Goal: Task Accomplishment & Management: Use online tool/utility

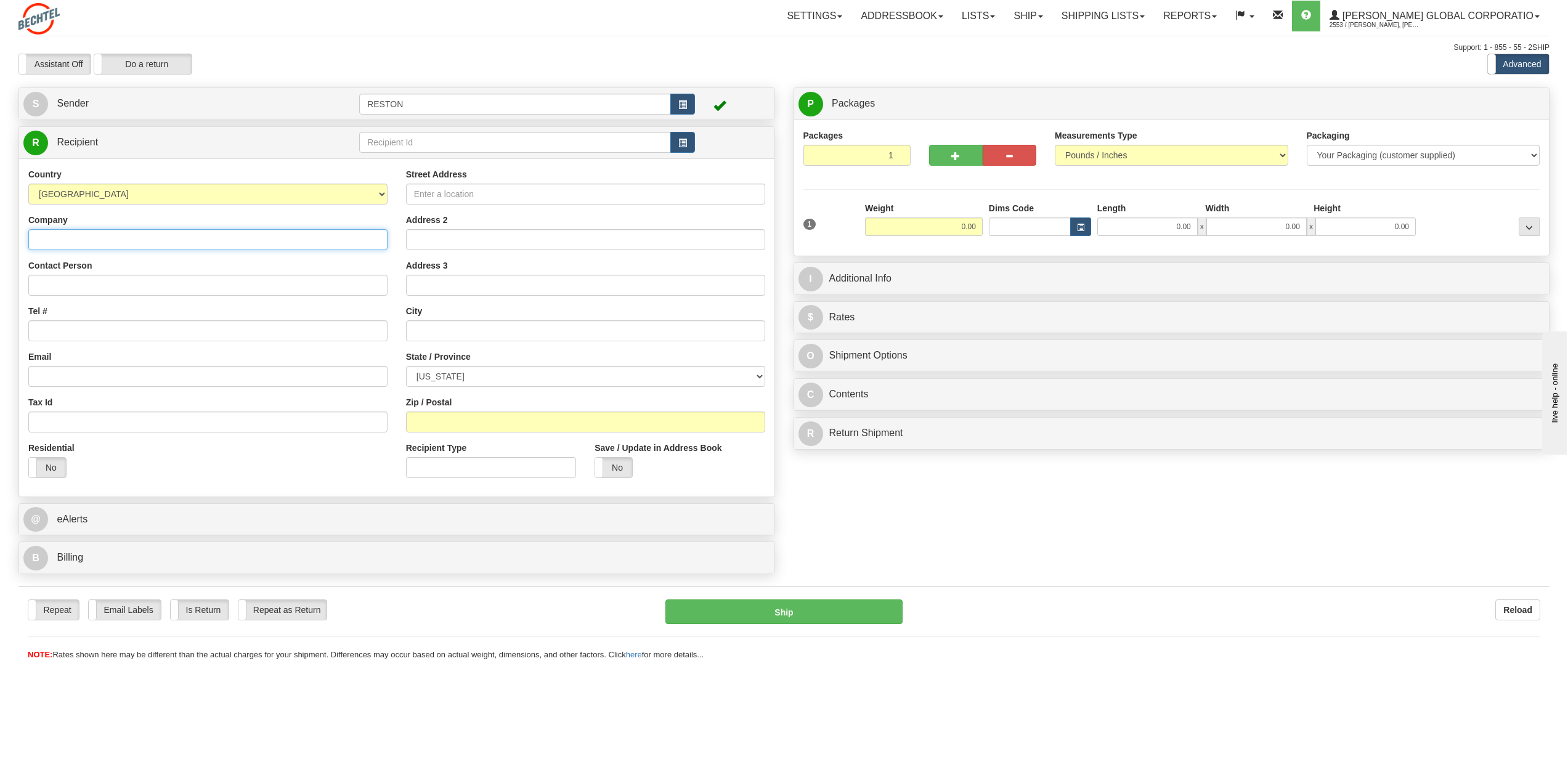
click at [242, 233] on input "Company" at bounding box center [208, 240] width 359 height 21
type input "[PERSON_NAME] Corporation"
type input "[PERSON_NAME]"
type input "[EMAIL_ADDRESS][PERSON_NAME][DOMAIN_NAME]"
type input "[STREET_ADDRESS]"
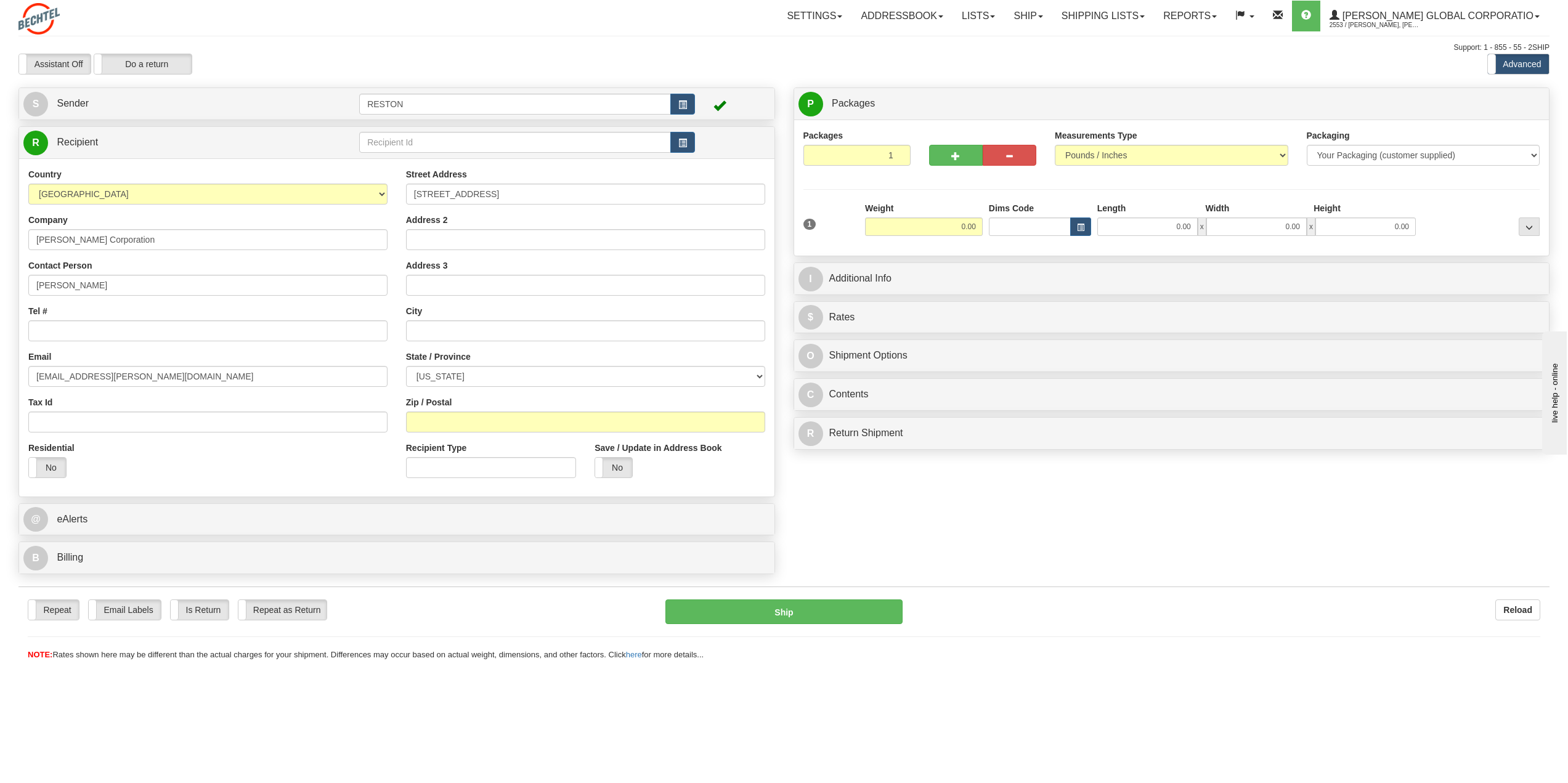
type input "Suite 110"
type input "Reston"
select select "VA"
type input "20190"
drag, startPoint x: 176, startPoint y: 287, endPoint x: -93, endPoint y: 279, distance: 269.1
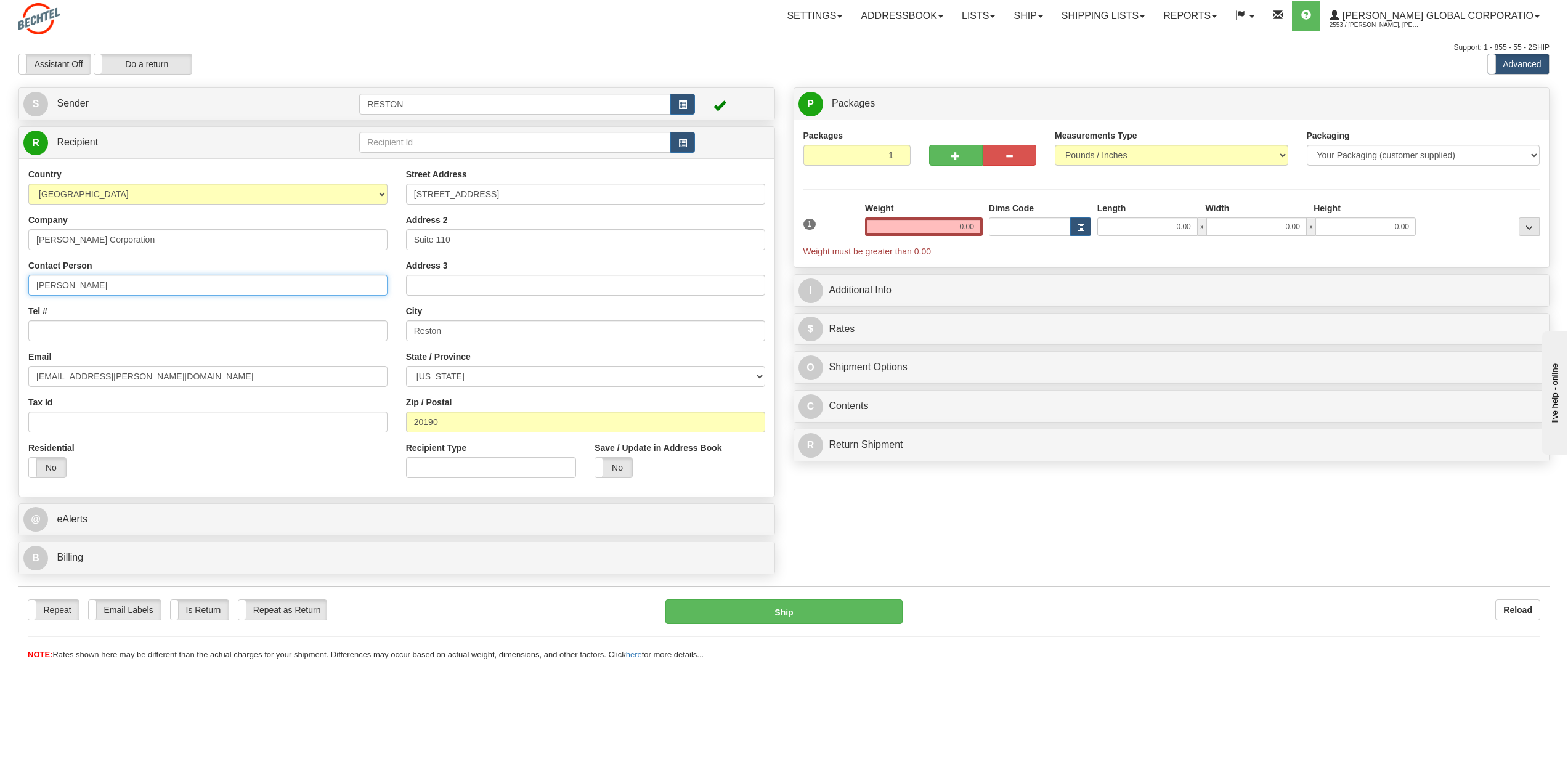
click at [0, 279] on html "Training Course Close Toggle navigation Settings Shipping Preferences New Sende…" at bounding box center [784, 391] width 1568 height 783
type input "V"
click at [76, 236] on input "[PERSON_NAME] Corporation" at bounding box center [208, 240] width 359 height 21
type input "[PERSON_NAME] Energy"
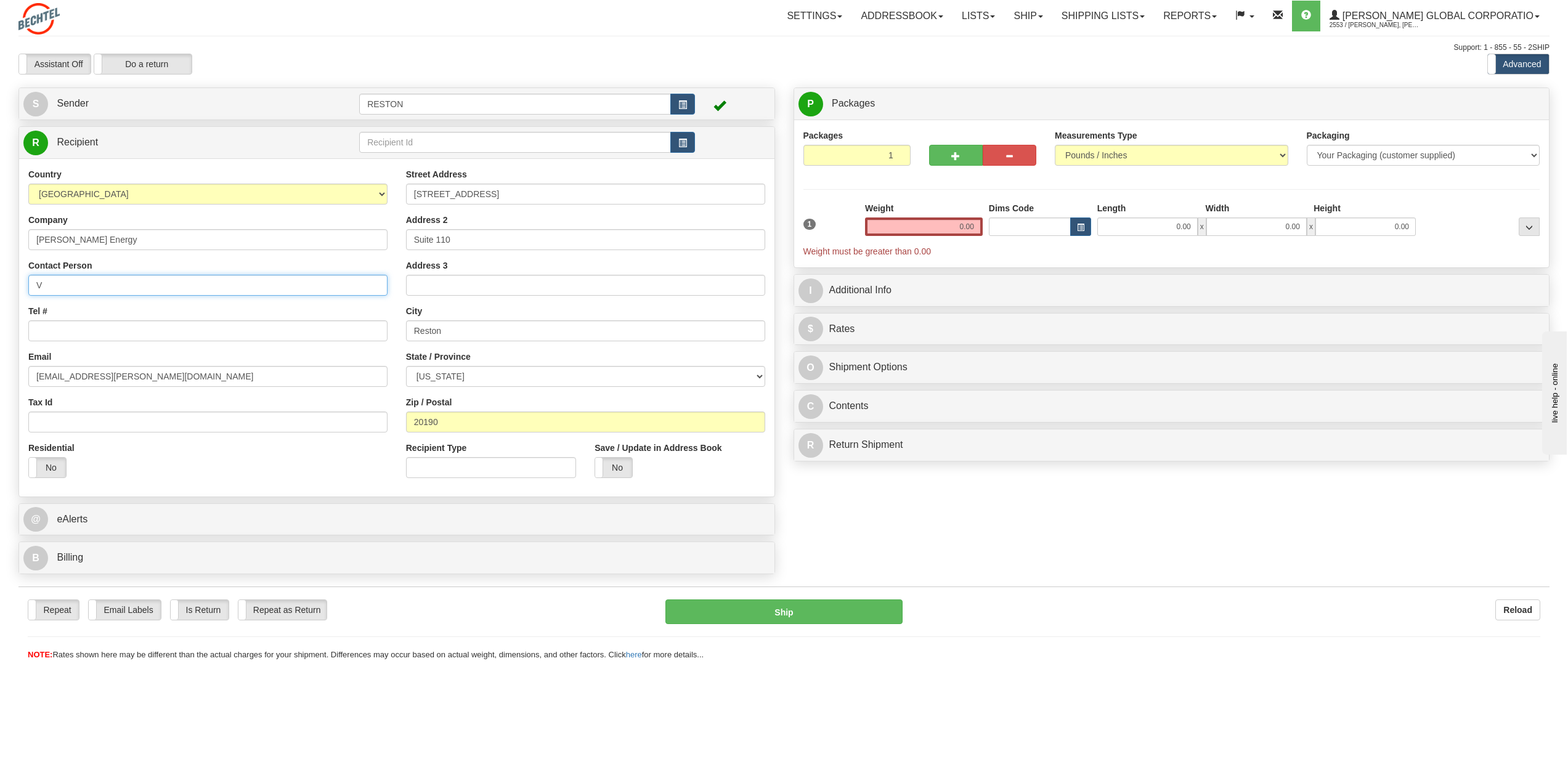
paste input "uthinun Preechapanich"
type input "Vuthinun Preechapanich"
click at [130, 335] on input "Tel #" at bounding box center [208, 331] width 359 height 21
paste input "[PHONE_NUMBER]"
type input "[PHONE_NUMBER]"
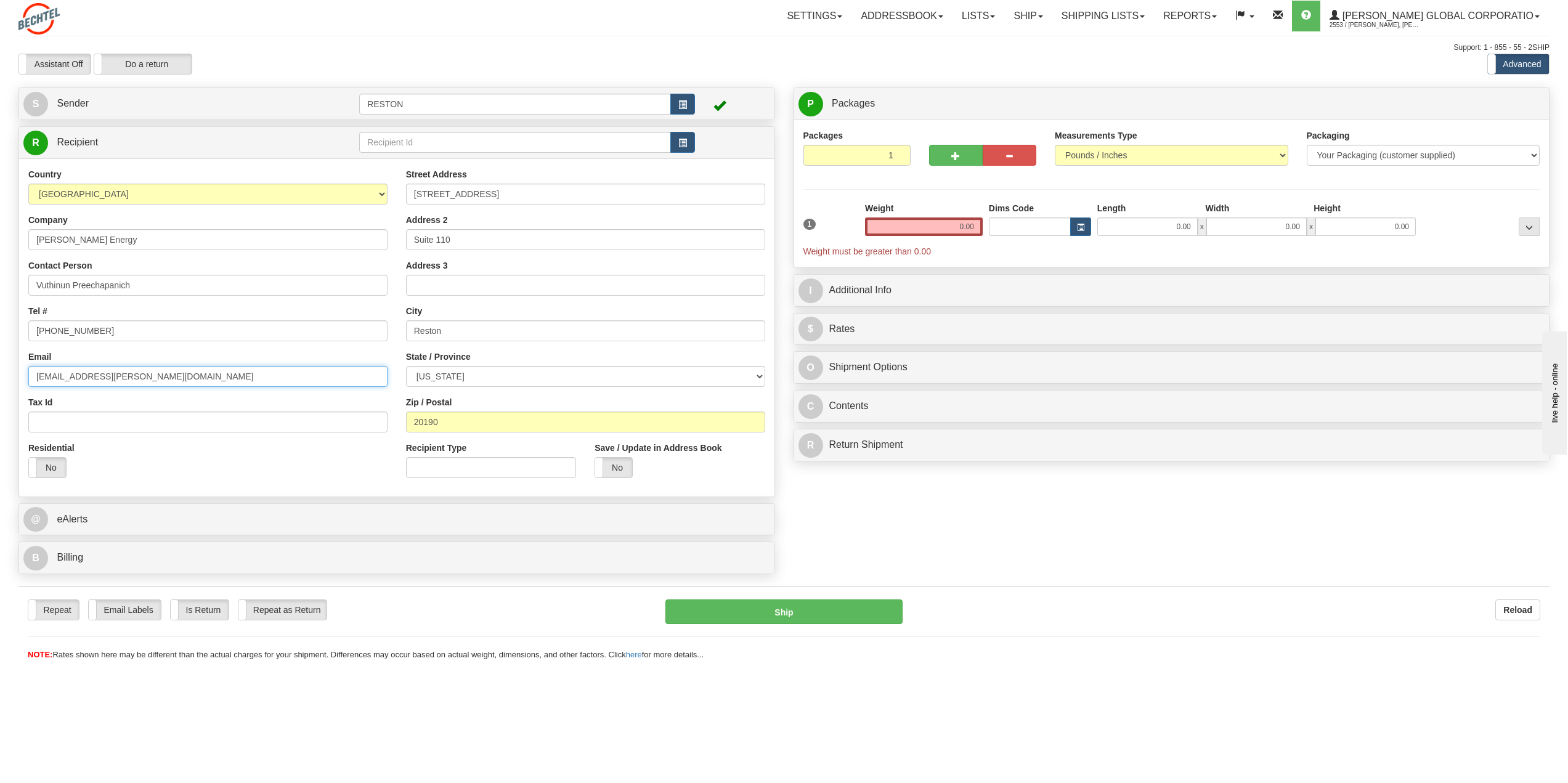
click at [164, 370] on input "[EMAIL_ADDRESS][PERSON_NAME][DOMAIN_NAME]" at bounding box center [208, 376] width 359 height 21
drag, startPoint x: 138, startPoint y: 379, endPoint x: -93, endPoint y: 352, distance: 232.6
click at [0, 352] on html "Training Course Close Toggle navigation Settings Shipping Preferences New Sende…" at bounding box center [784, 391] width 1568 height 783
paste input "vpreecha"
type input "[EMAIL_ADDRESS][PERSON_NAME][DOMAIN_NAME]"
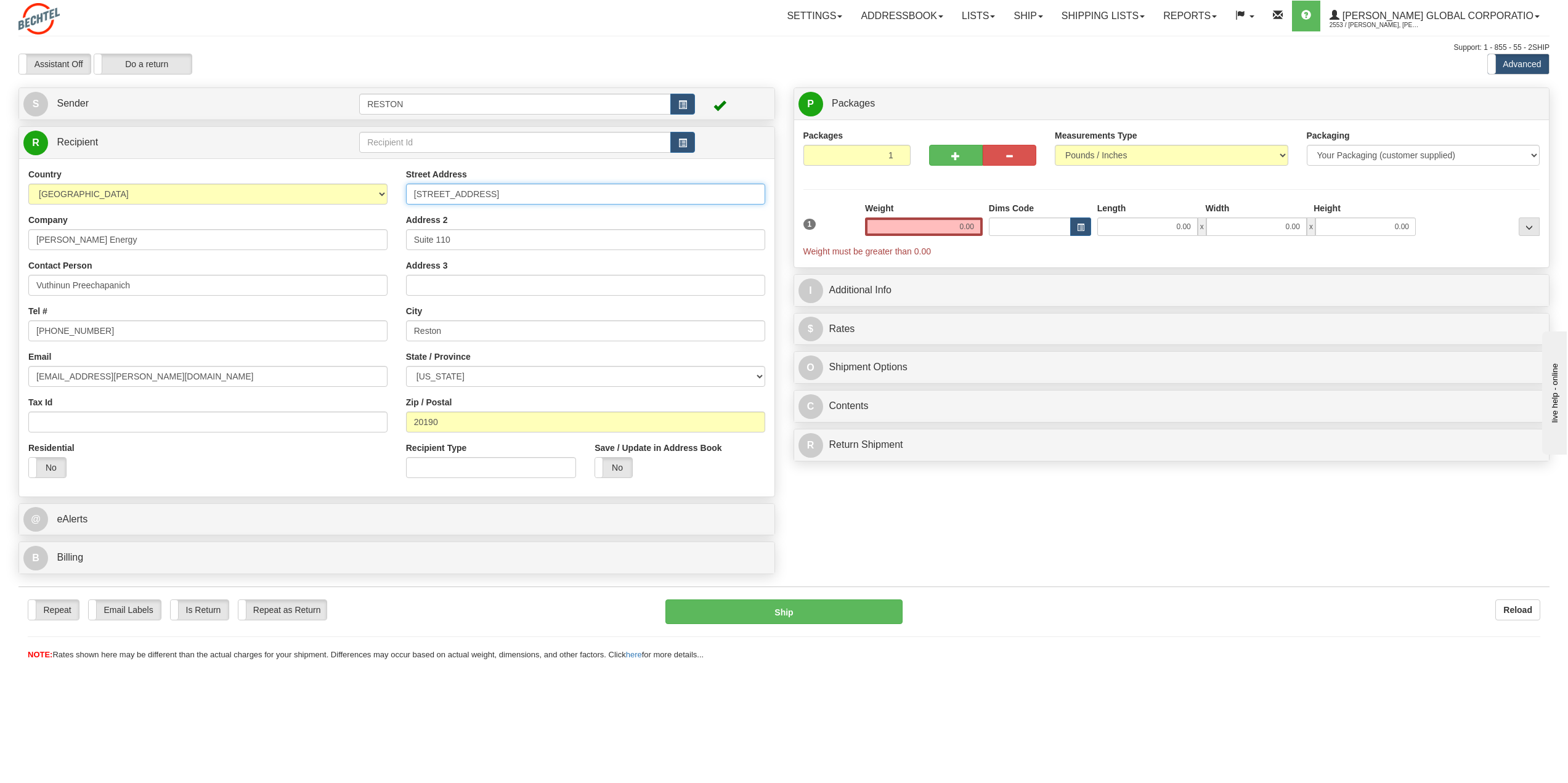
drag, startPoint x: 620, startPoint y: 198, endPoint x: -131, endPoint y: 199, distance: 751.0
click at [0, 199] on html "Training Course Close Toggle navigation Settings Shipping Preferences New Sende…" at bounding box center [784, 391] width 1568 height 783
click at [590, 185] on input "[STREET_ADDRESS]" at bounding box center [586, 194] width 359 height 21
click at [590, 188] on input "[STREET_ADDRESS]" at bounding box center [586, 194] width 359 height 21
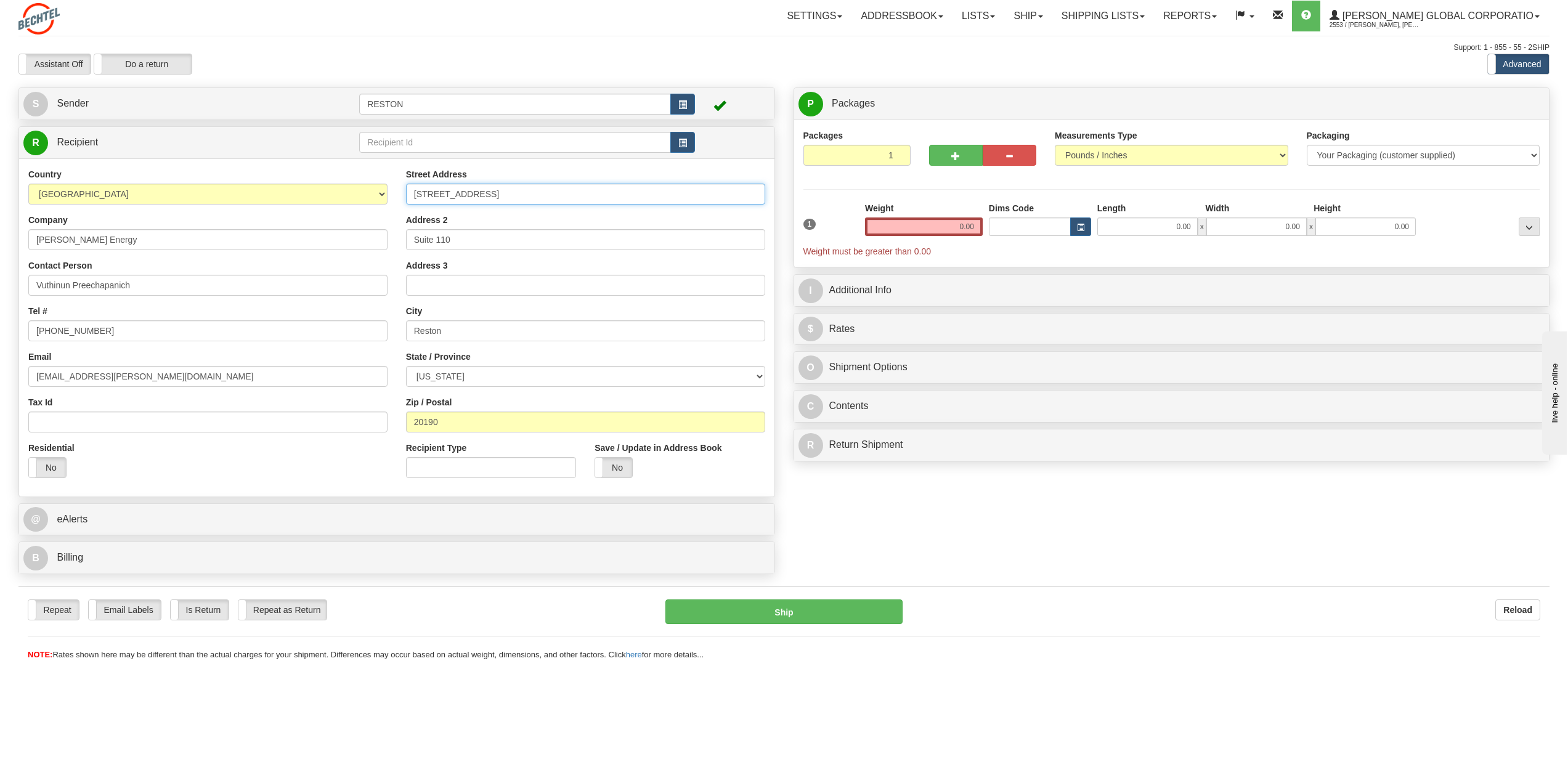
click at [590, 188] on input "[STREET_ADDRESS]" at bounding box center [586, 194] width 359 height 21
paste input "[STREET_ADDRESS]"
type input "[STREET_ADDRESS]"
click at [475, 242] on input "Suite 110" at bounding box center [586, 240] width 359 height 21
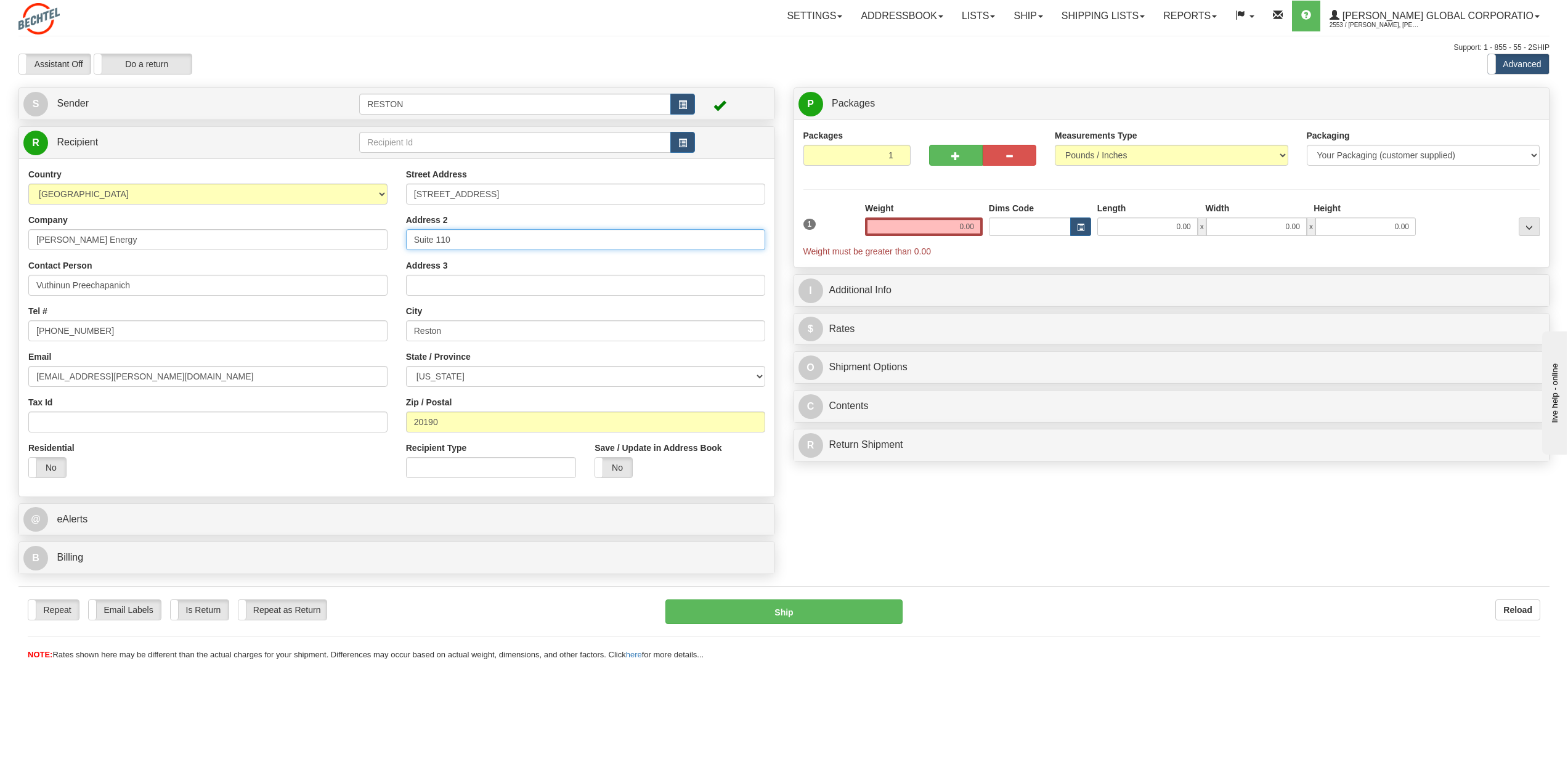
click at [475, 242] on input "Suite 110" at bounding box center [586, 240] width 359 height 21
type input "Sulpher"
select select "LA"
type input "70665"
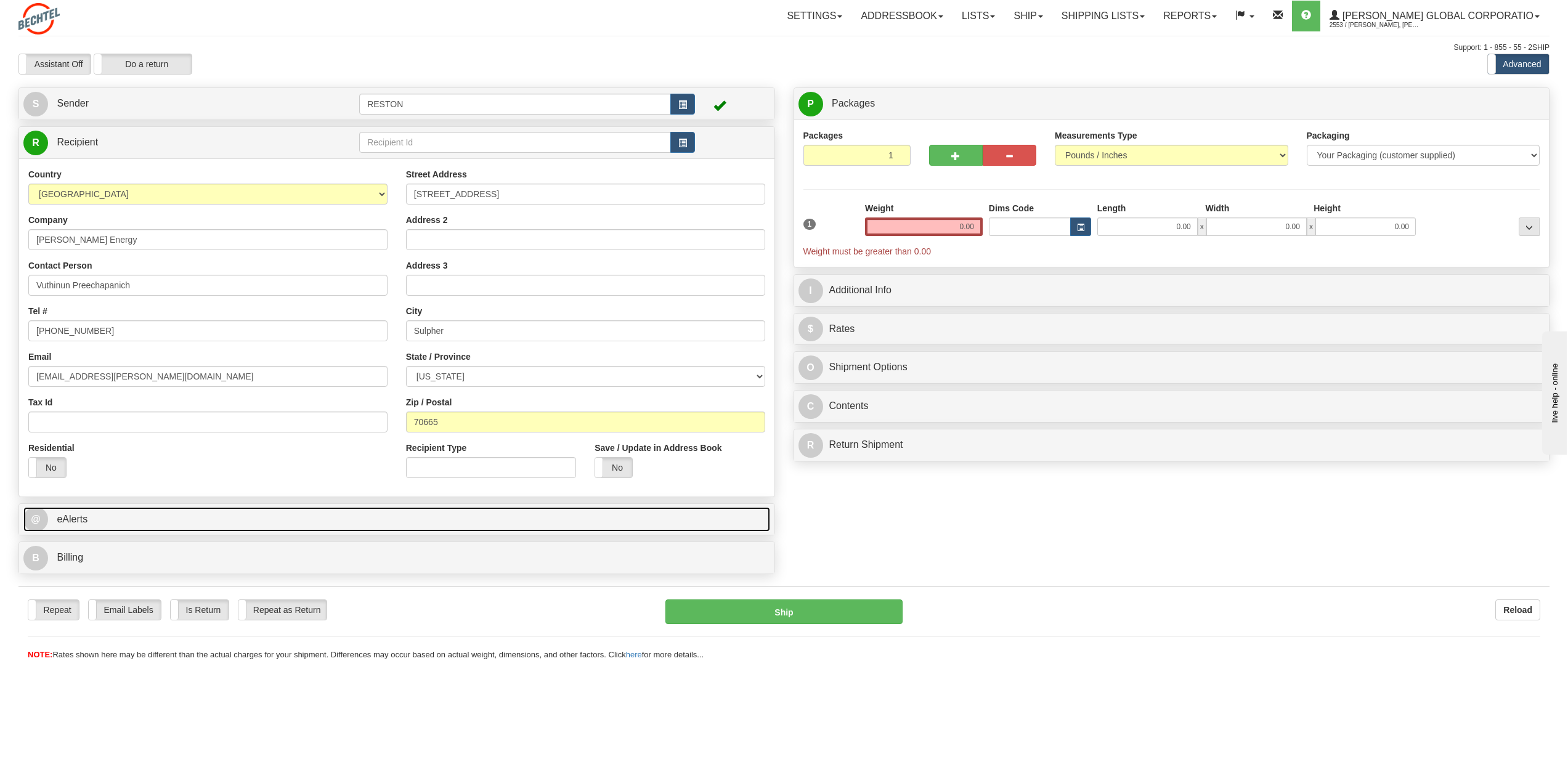
click at [254, 516] on link "@ eAlerts" at bounding box center [397, 520] width 747 height 25
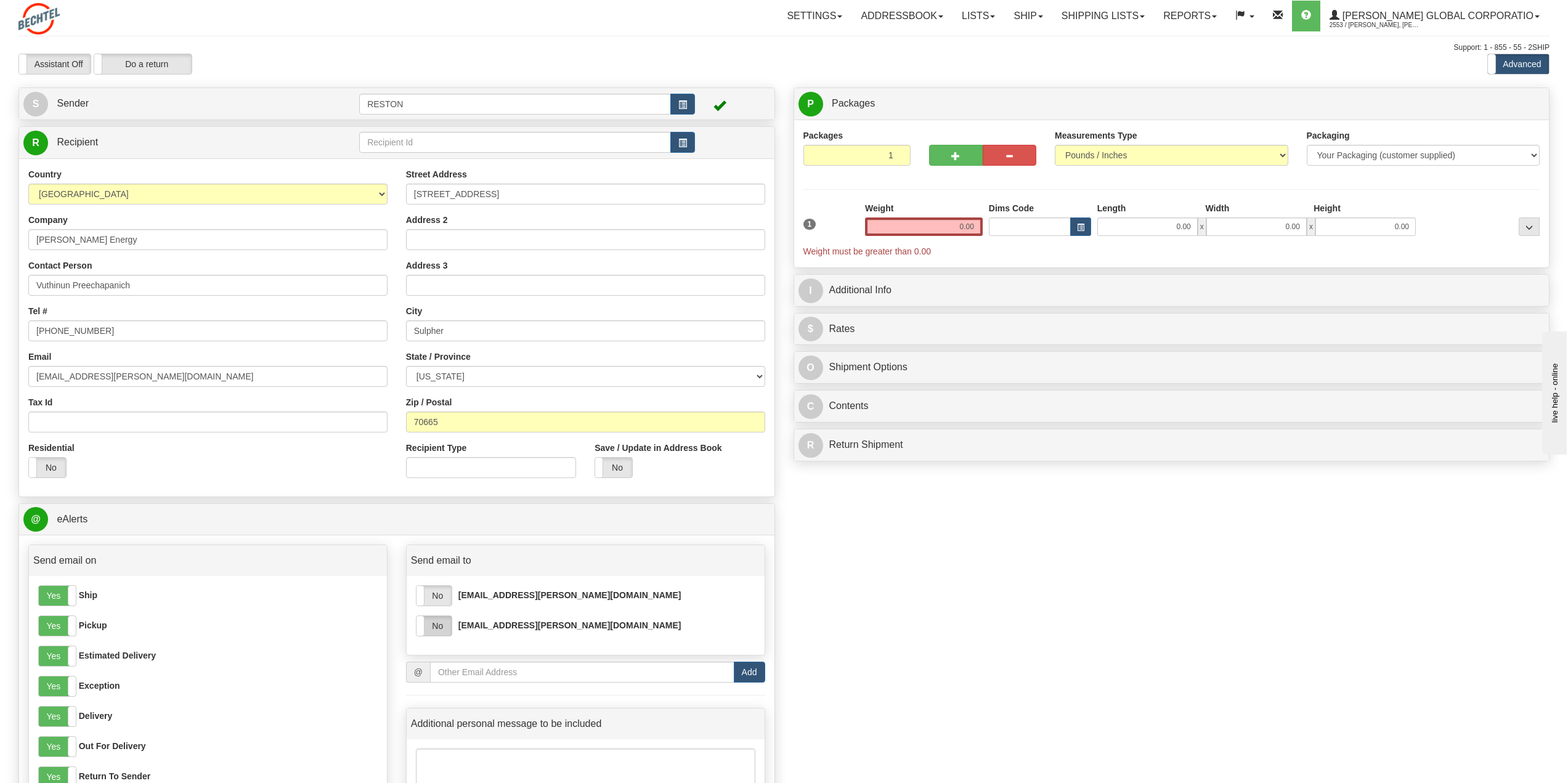
click at [437, 630] on label "No" at bounding box center [434, 626] width 35 height 20
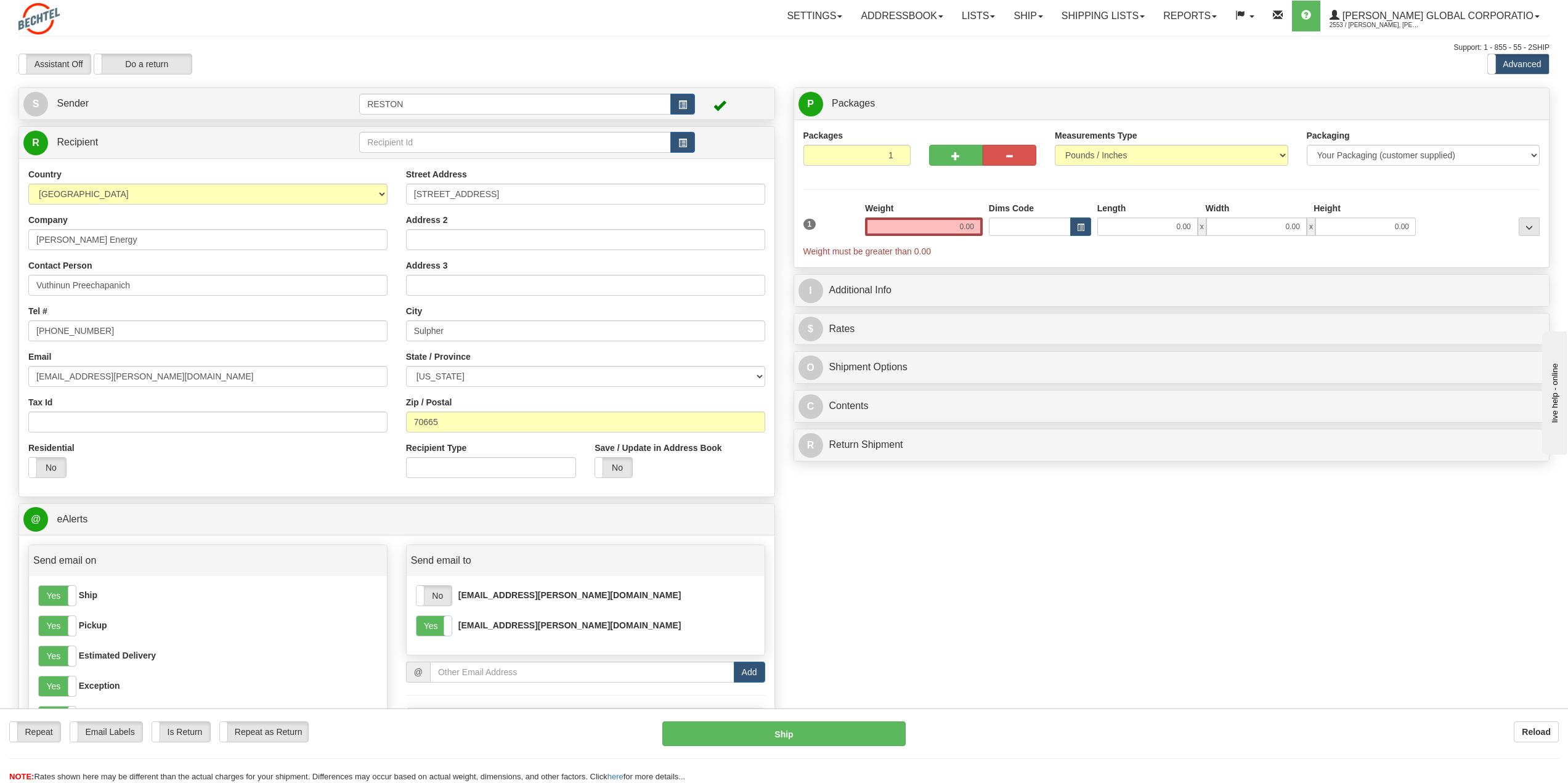
click at [1159, 580] on div "Create a label for the return Create Pickup Without Label S" at bounding box center [784, 501] width 1550 height 827
click at [951, 231] on input "0.00" at bounding box center [924, 226] width 118 height 18
type input "0.00"
type input ".4"
type input "0.50"
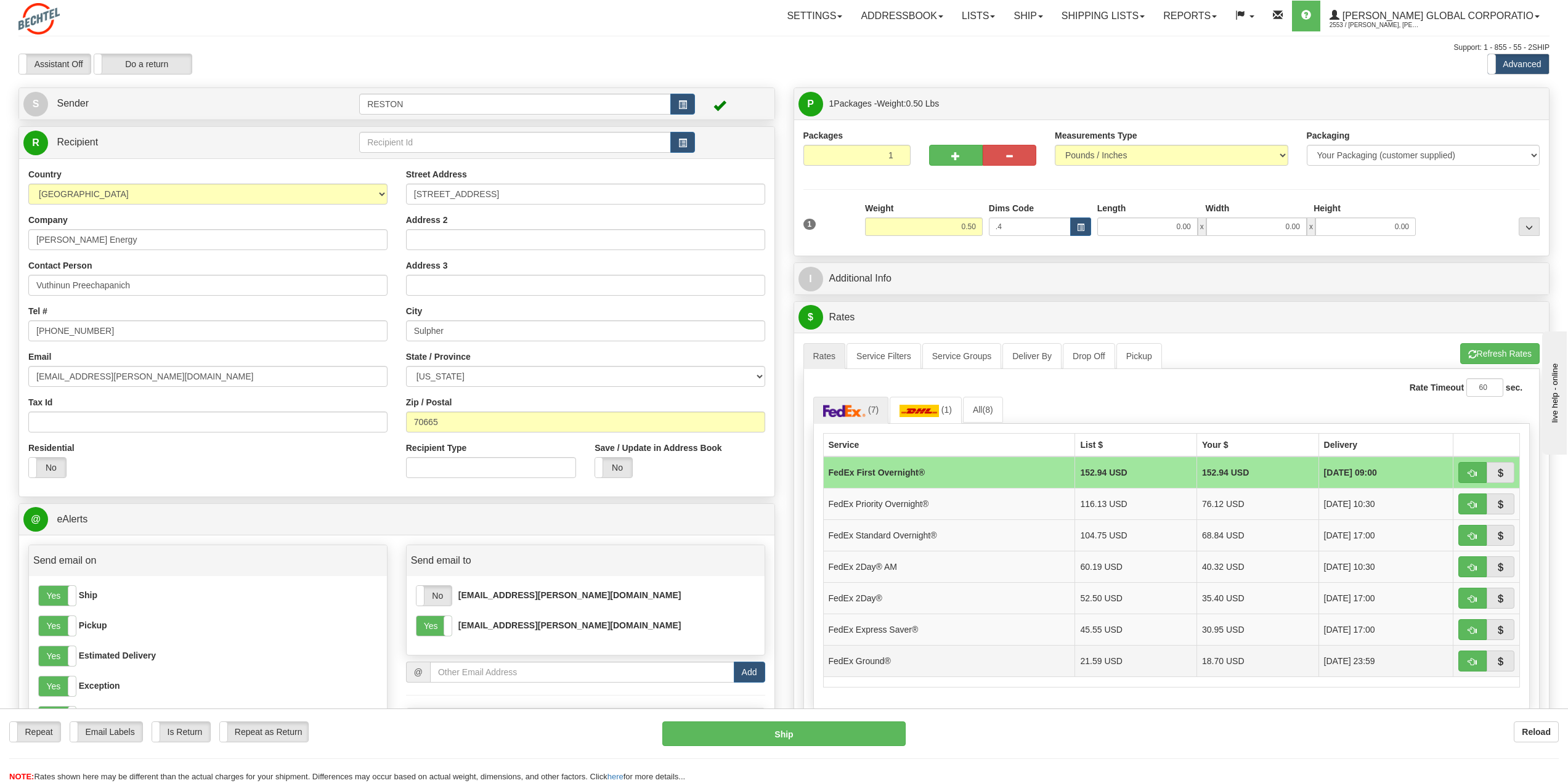
click at [1006, 673] on td "FedEx Ground®" at bounding box center [949, 661] width 252 height 32
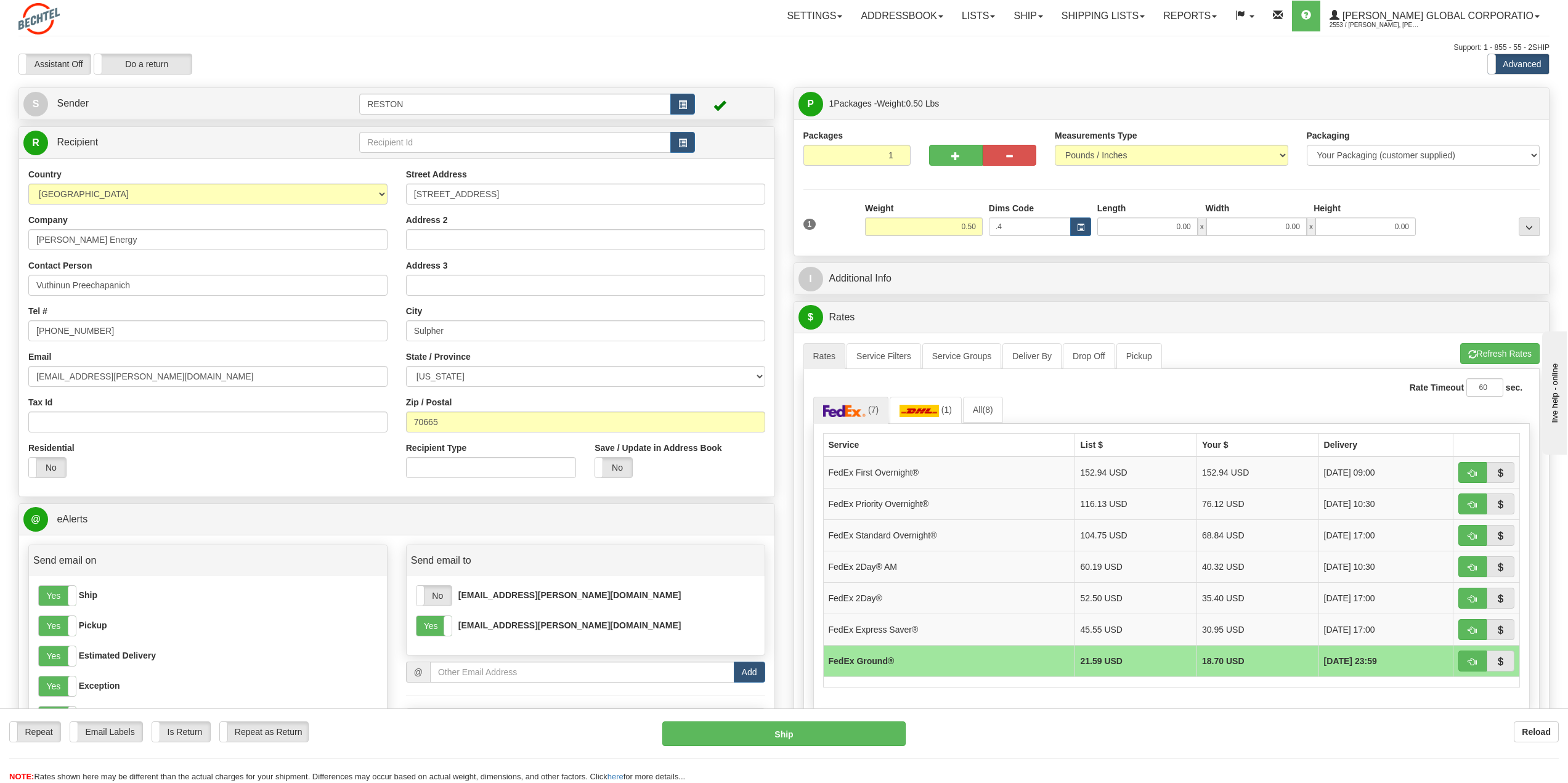
scroll to position [308, 0]
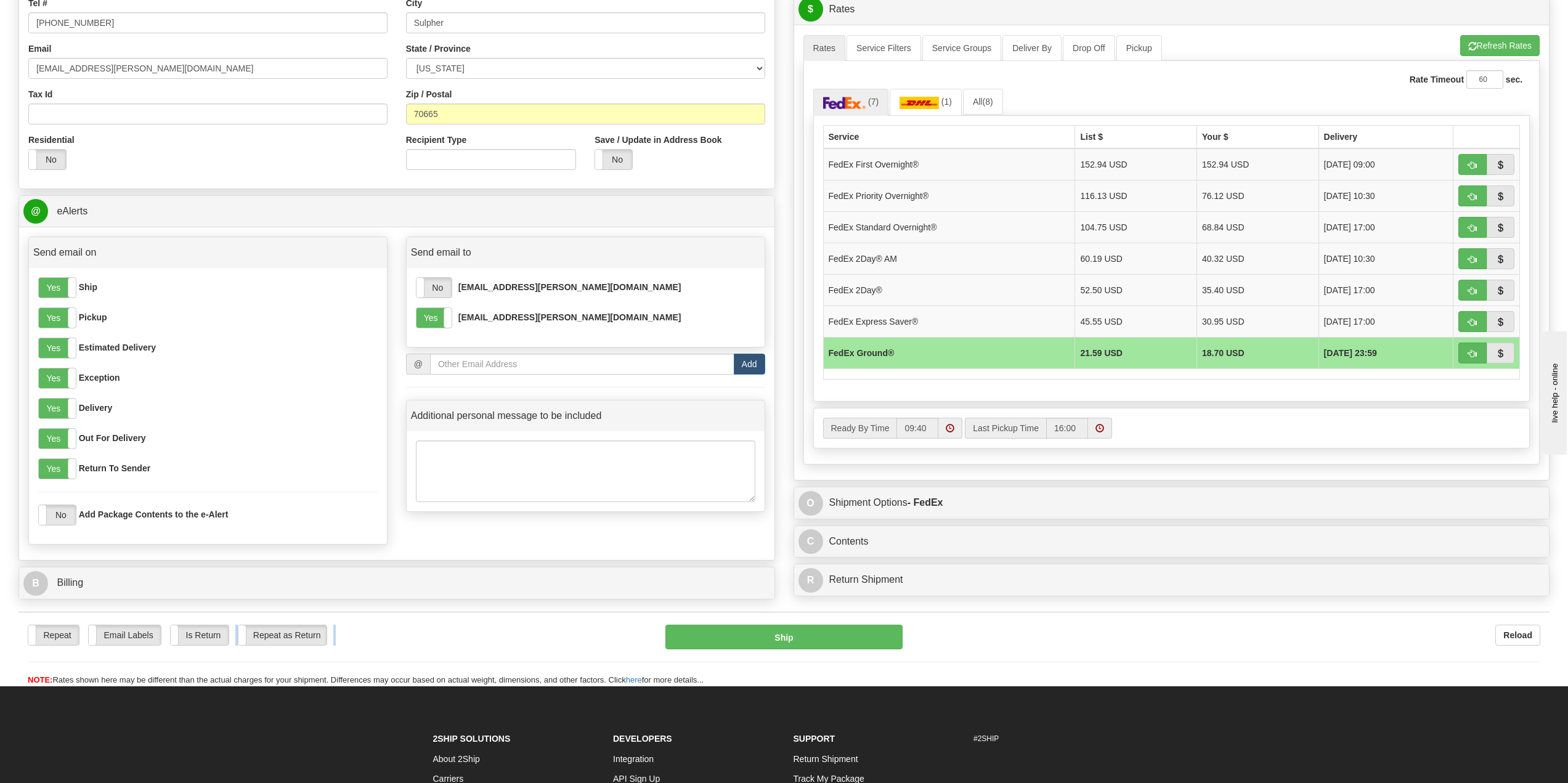
drag, startPoint x: 847, startPoint y: 652, endPoint x: 223, endPoint y: 611, distance: 625.3
click at [223, 611] on div "Repeat Repeat Email Labels Email Labels Edit Is Return Is Return Repeat as Retu…" at bounding box center [783, 646] width 1531 height 81
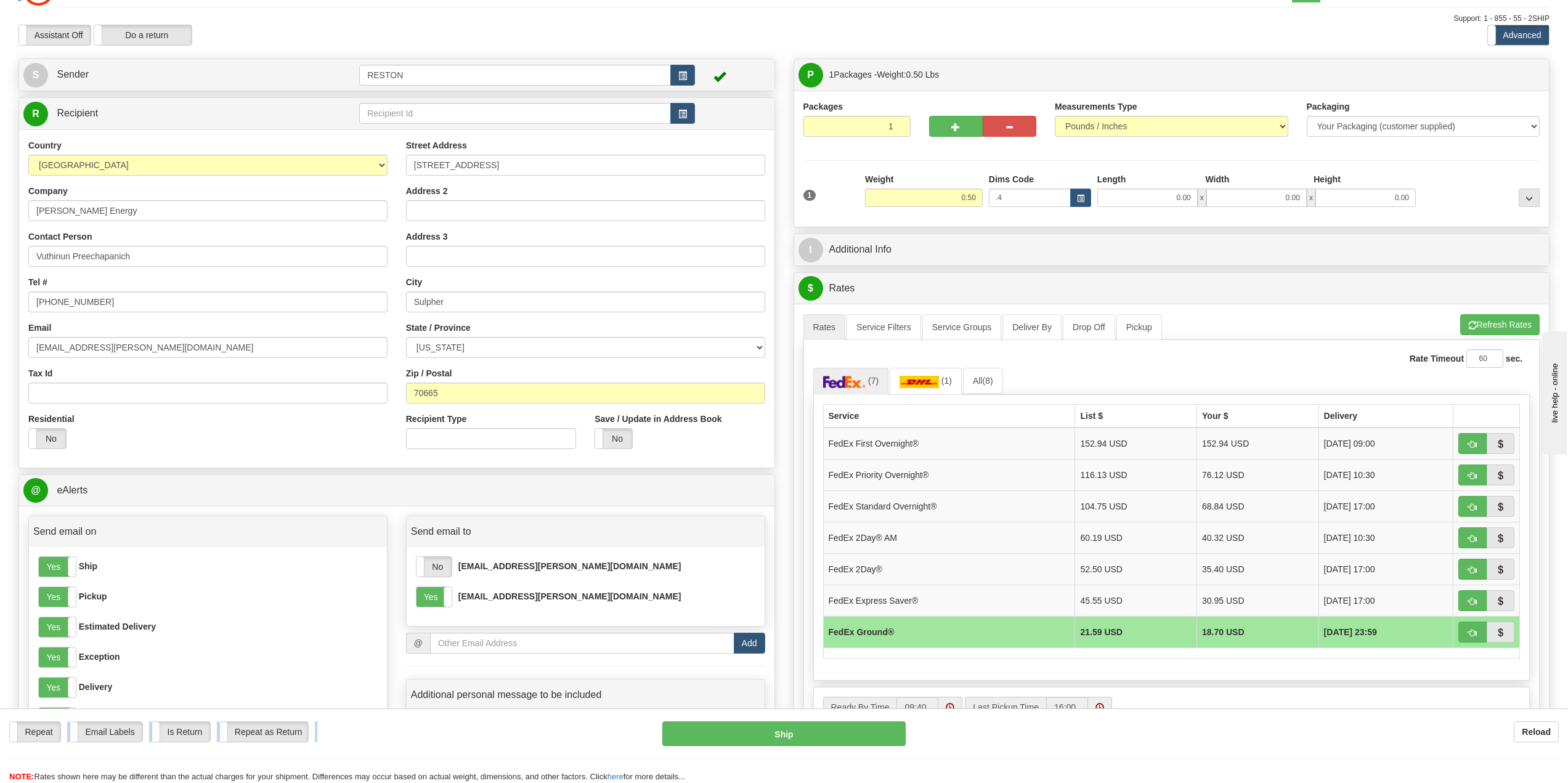
scroll to position [0, 0]
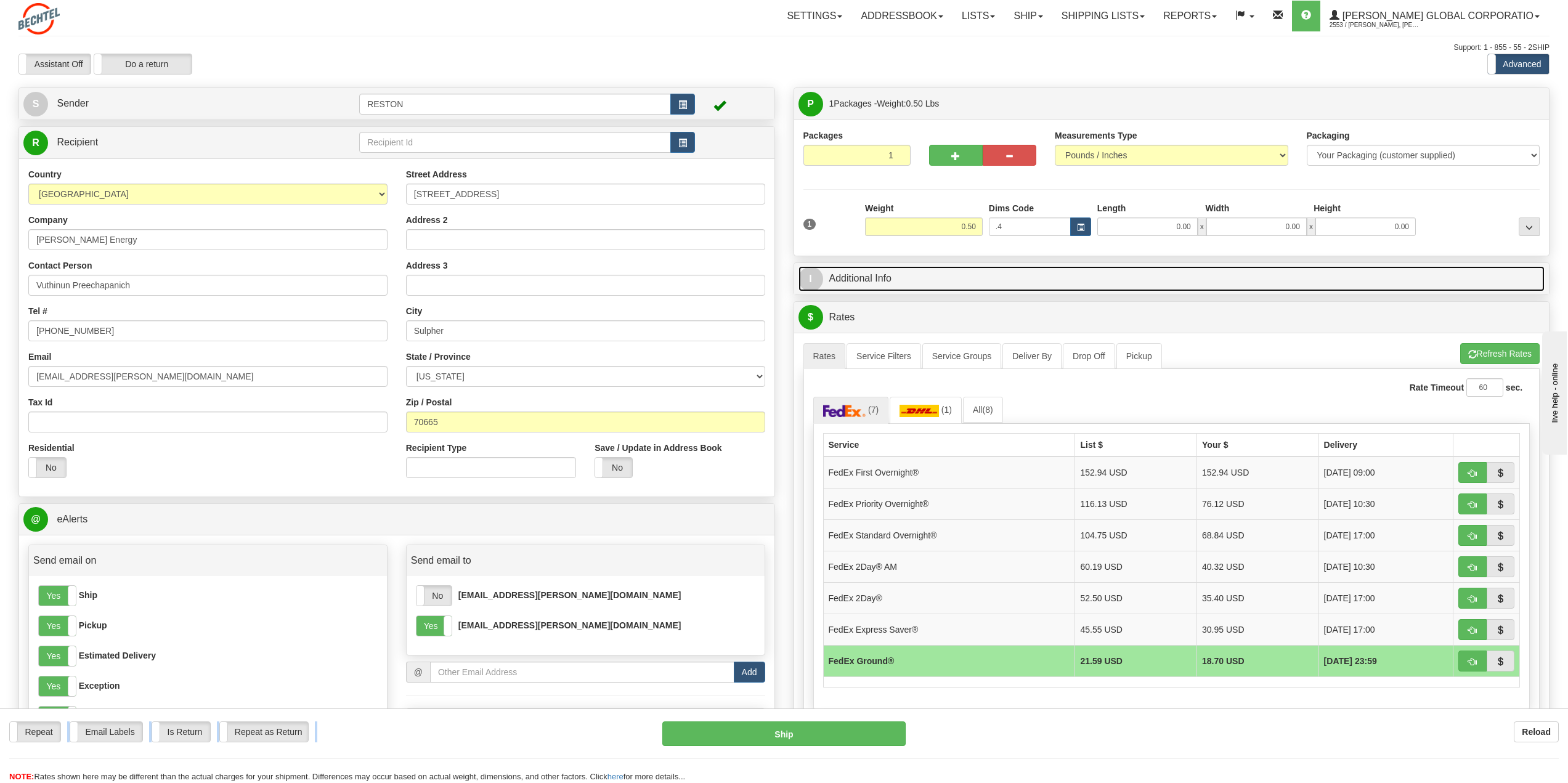
click at [942, 277] on link "I Additional Info" at bounding box center [1172, 279] width 747 height 25
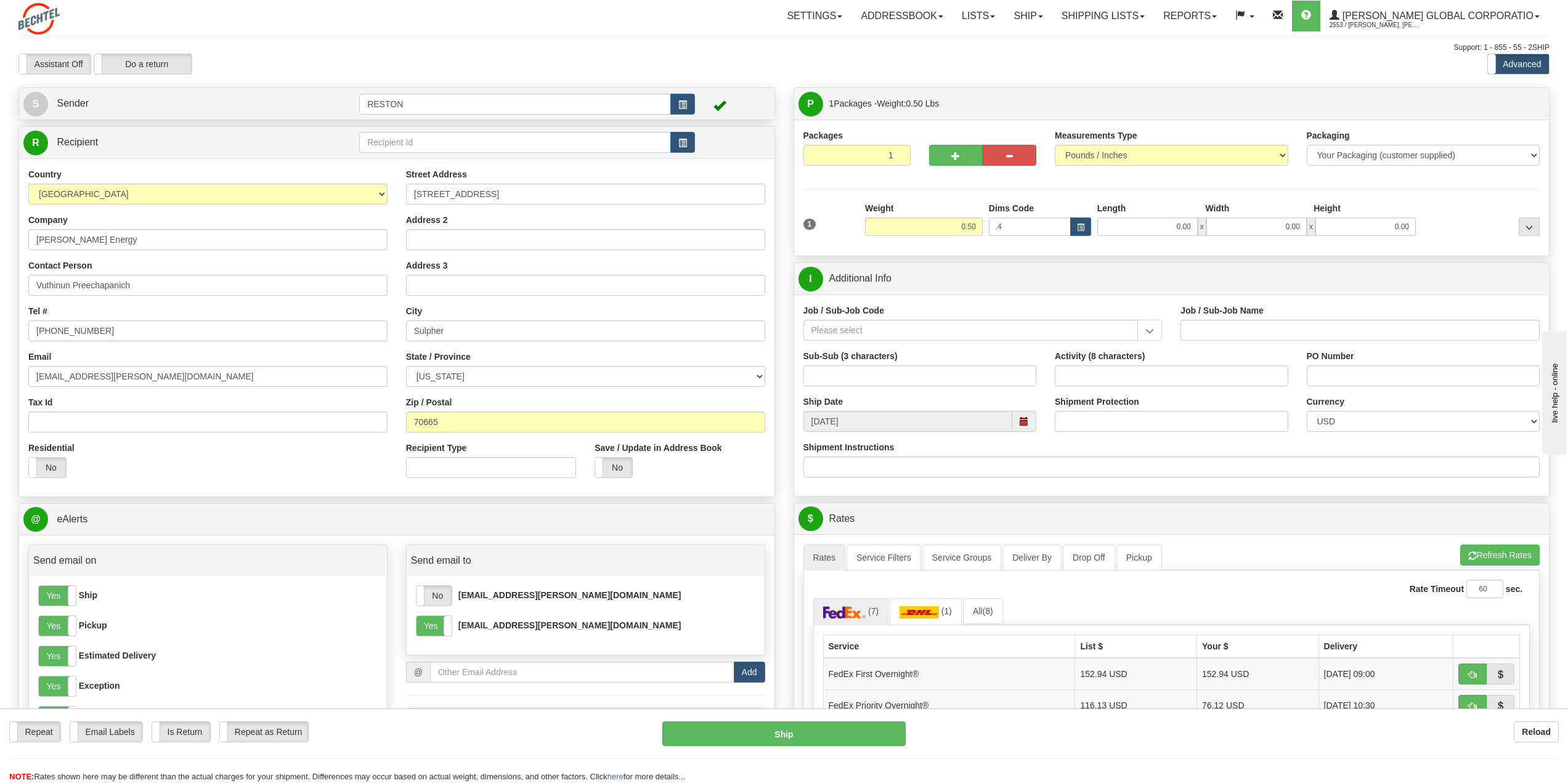
drag, startPoint x: 914, startPoint y: 317, endPoint x: 915, endPoint y: 329, distance: 12.0
click at [914, 317] on div "Job / Sub-Job Code" at bounding box center [983, 323] width 359 height 37
click at [915, 337] on input "Job / Sub-Job Code" at bounding box center [971, 330] width 335 height 21
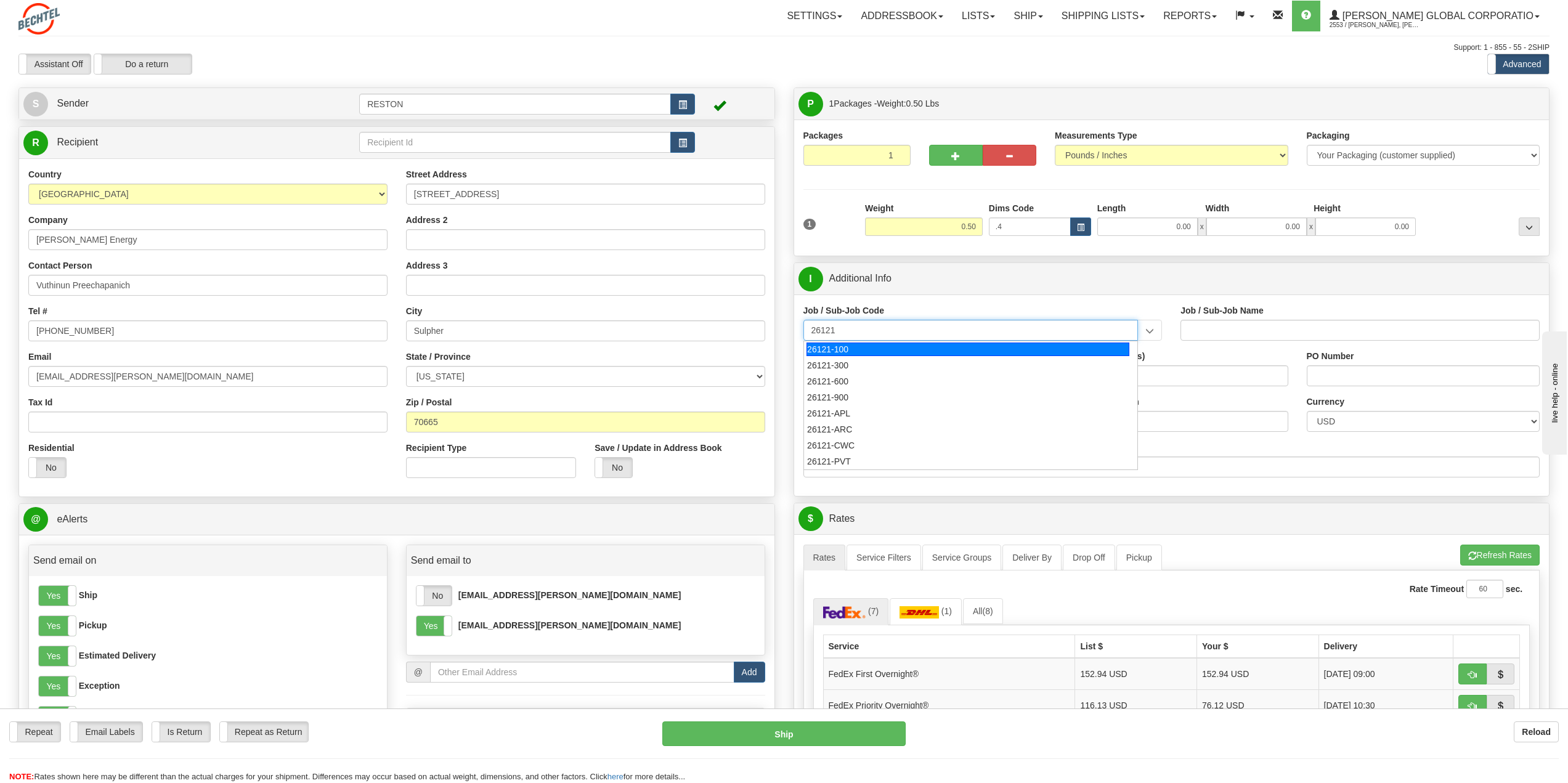
type input "26121-100"
type input "SAUDI NPMO - ON PROJECT (STAFFING PLAN)"
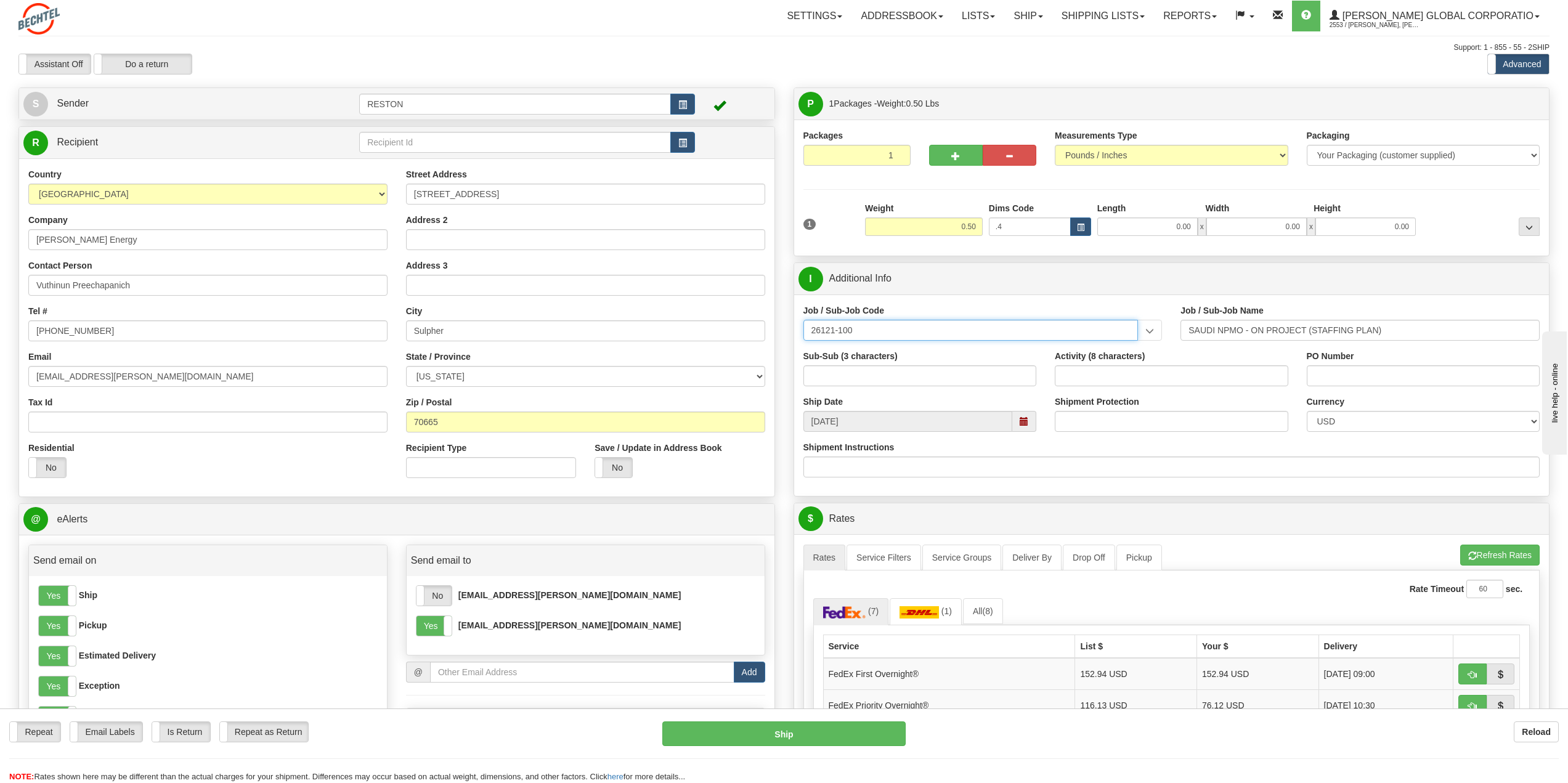
click at [915, 337] on input "26121-100" at bounding box center [971, 330] width 335 height 21
drag, startPoint x: 915, startPoint y: 337, endPoint x: 824, endPoint y: 338, distance: 91.0
click at [824, 338] on input "26121-540" at bounding box center [971, 330] width 335 height 21
type input "26132-540"
click at [827, 344] on div "26132-540" at bounding box center [968, 349] width 323 height 13
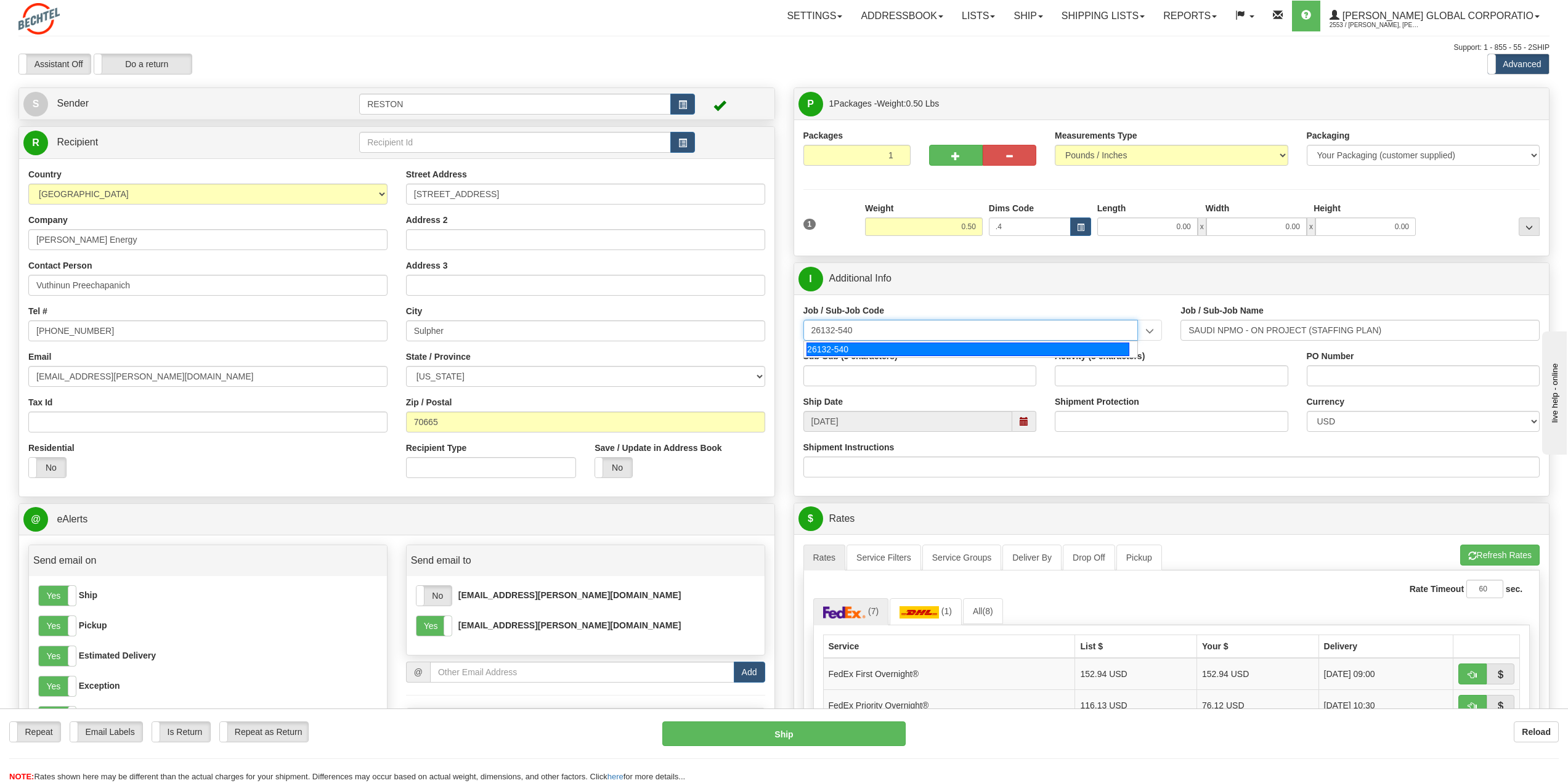
type input "DRIFTWOOD LNG - CRAFT, FIELD MAT'L. & SC"
type input "26132-540"
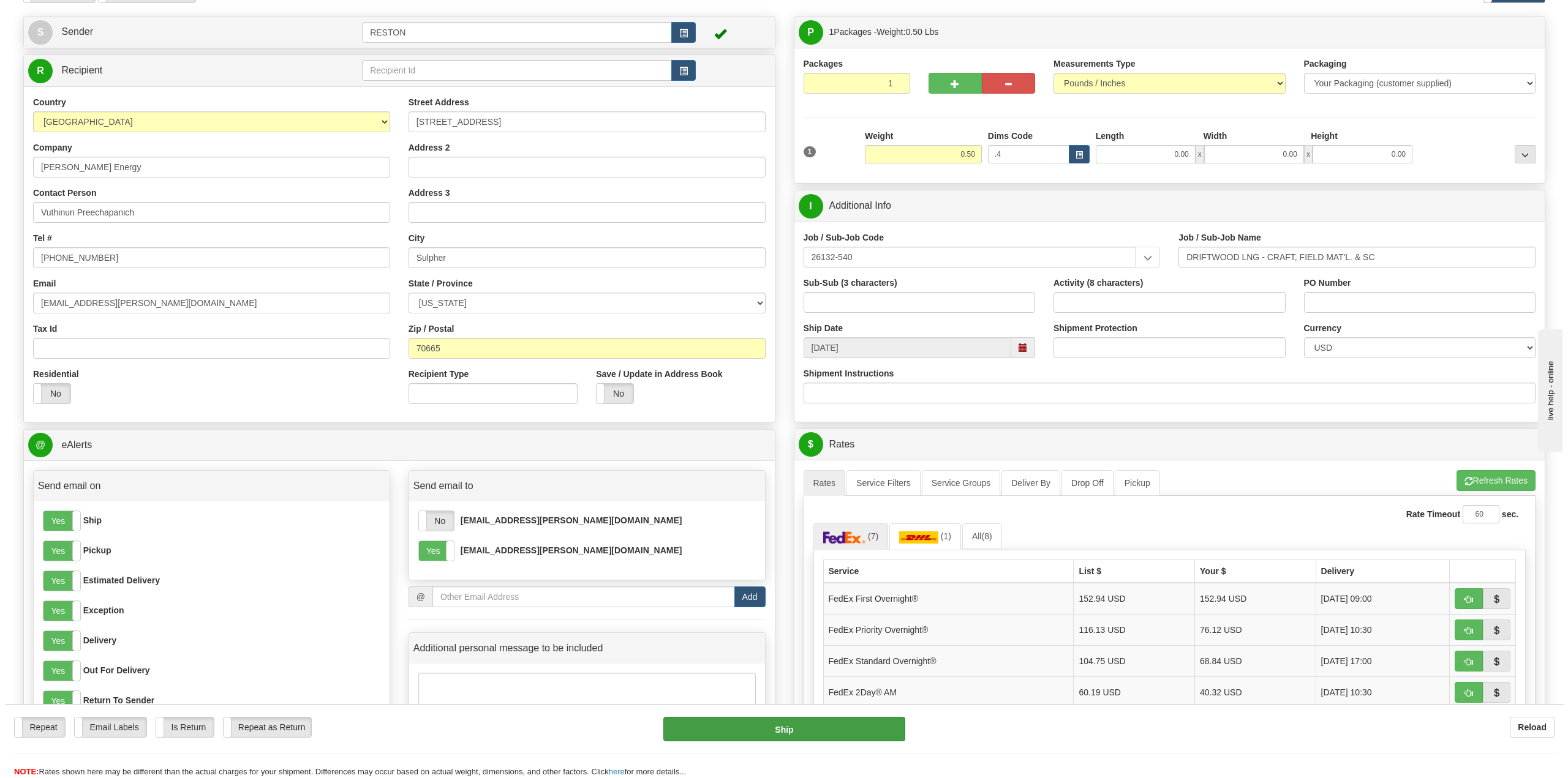
scroll to position [184, 0]
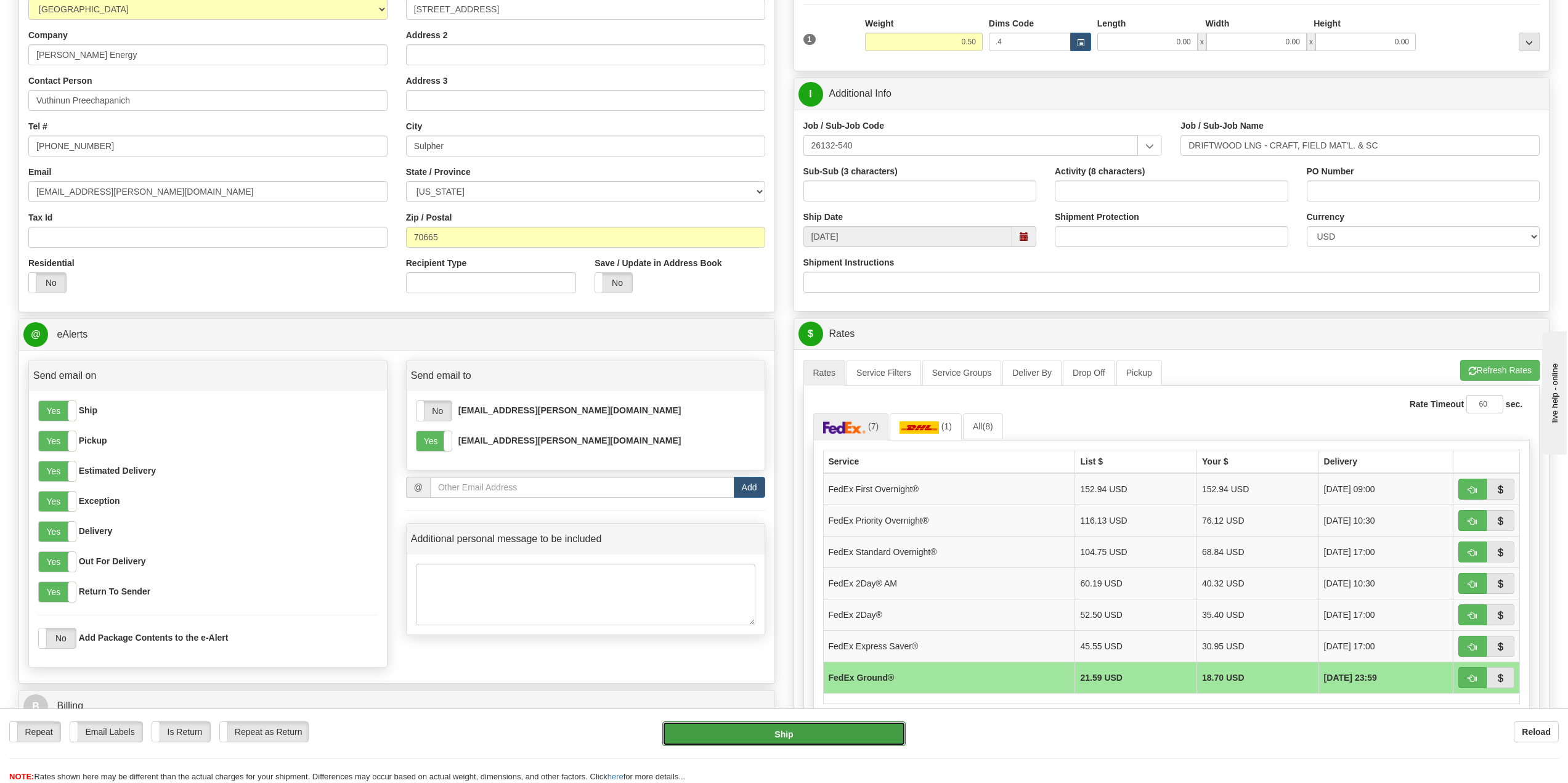
click at [788, 737] on button "Ship" at bounding box center [783, 734] width 243 height 25
type input "92"
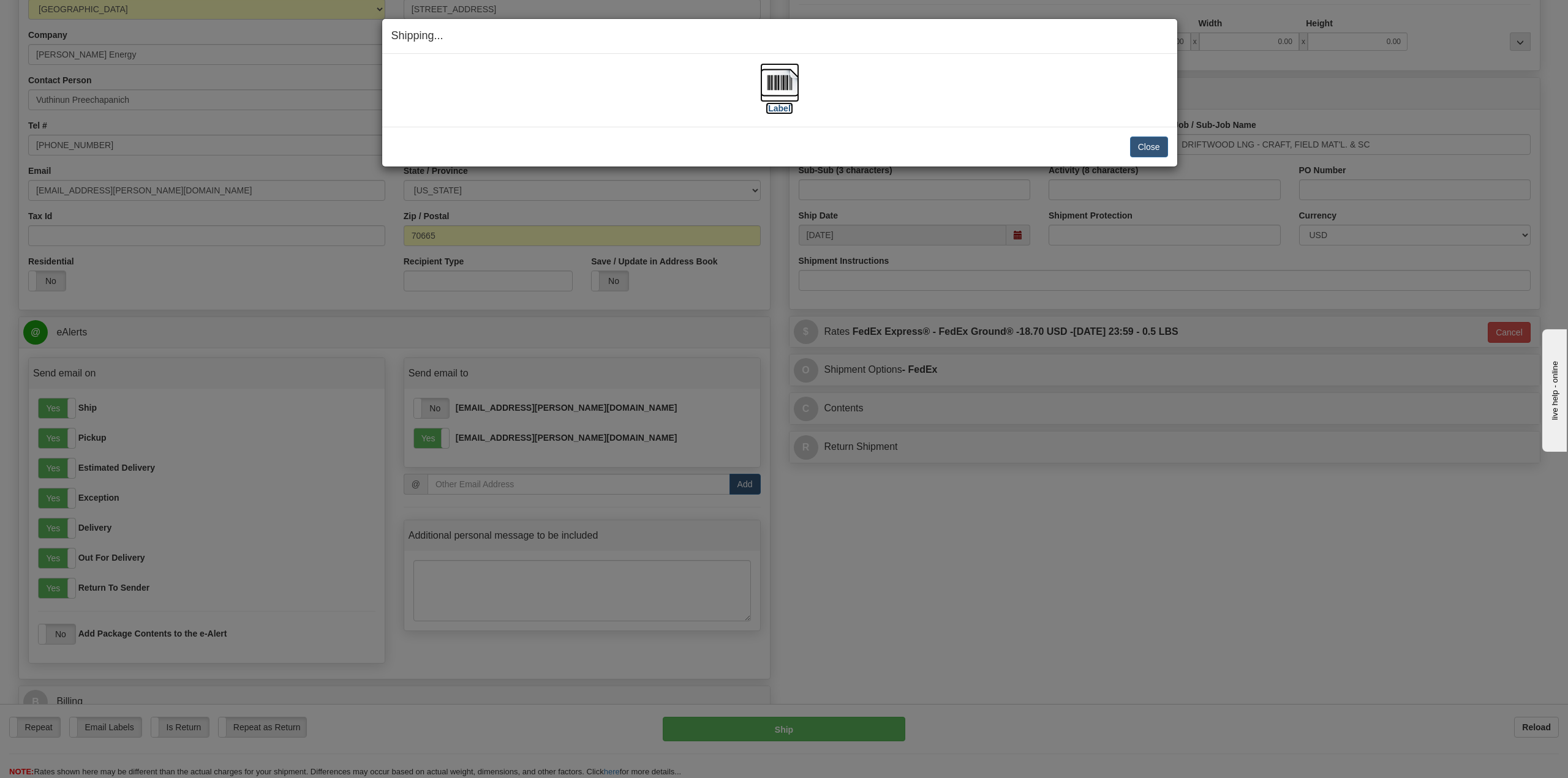
click at [778, 102] on label "[Label]" at bounding box center [780, 109] width 28 height 13
